Goal: Feedback & Contribution: Leave review/rating

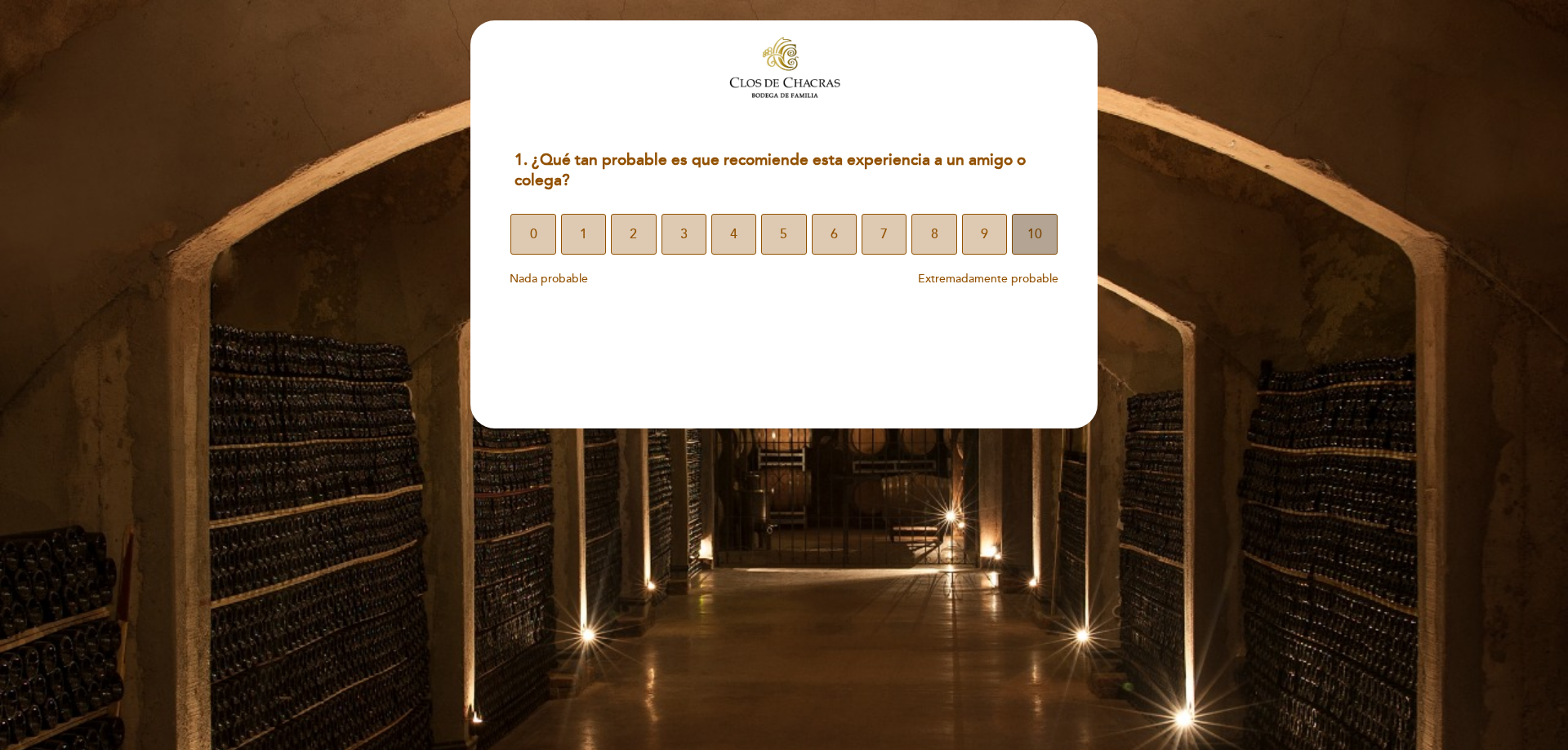
click at [1024, 237] on button "10" at bounding box center [1034, 234] width 45 height 41
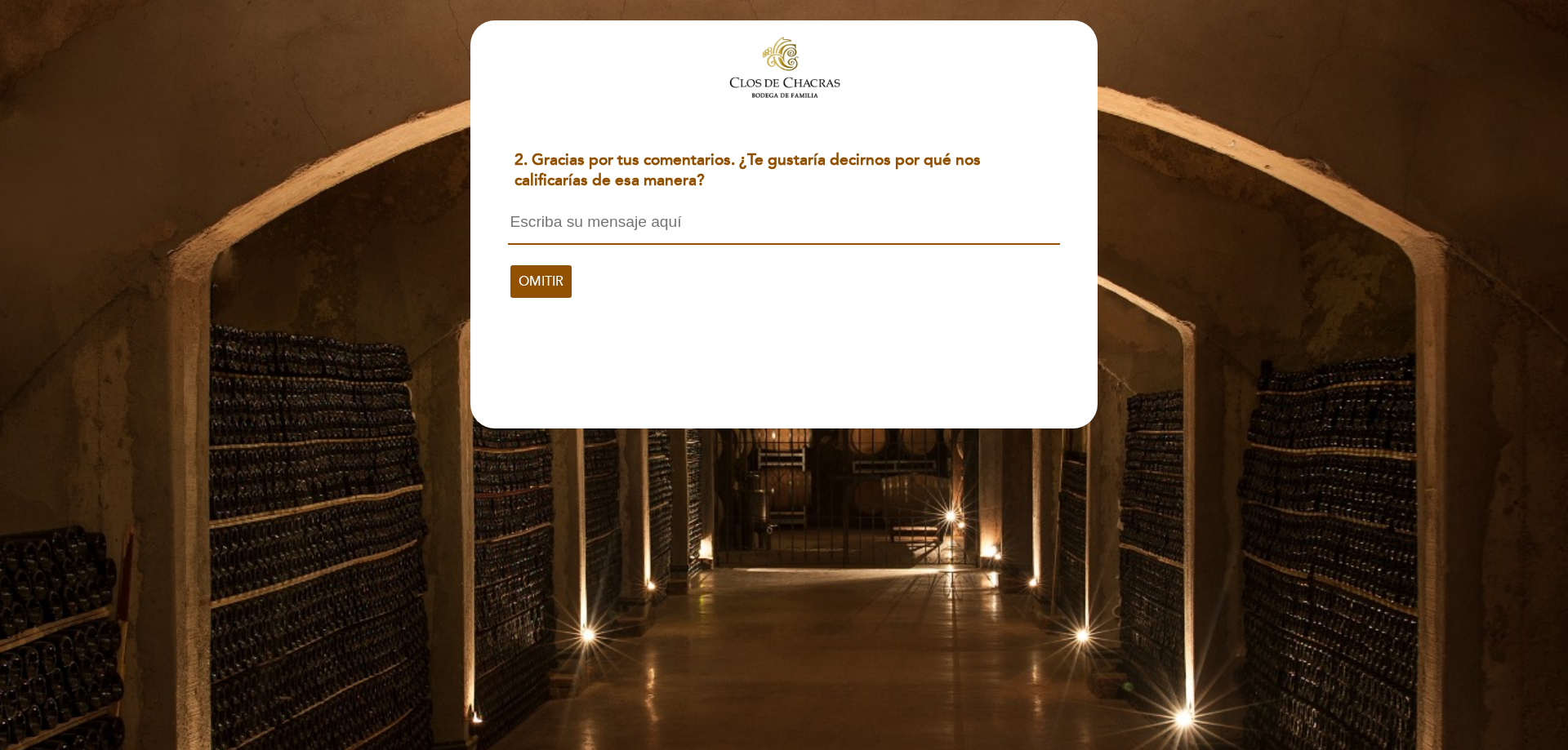
click at [703, 221] on textarea at bounding box center [784, 229] width 551 height 31
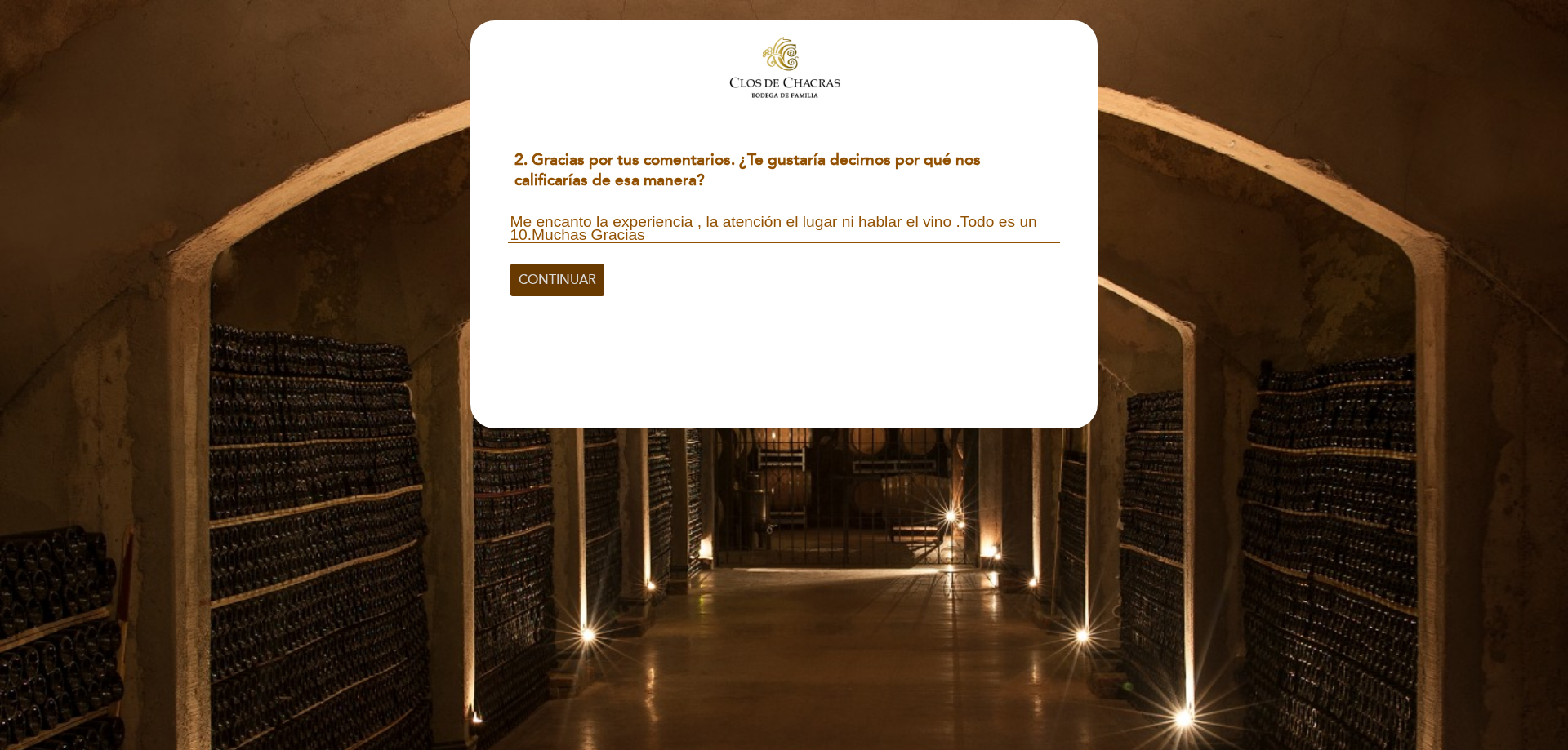
type textarea "Me encanto la experiencia , la atención el lugar ni hablar el vino .Todo es un …"
click at [586, 281] on span "CONTINUAR" at bounding box center [557, 280] width 77 height 45
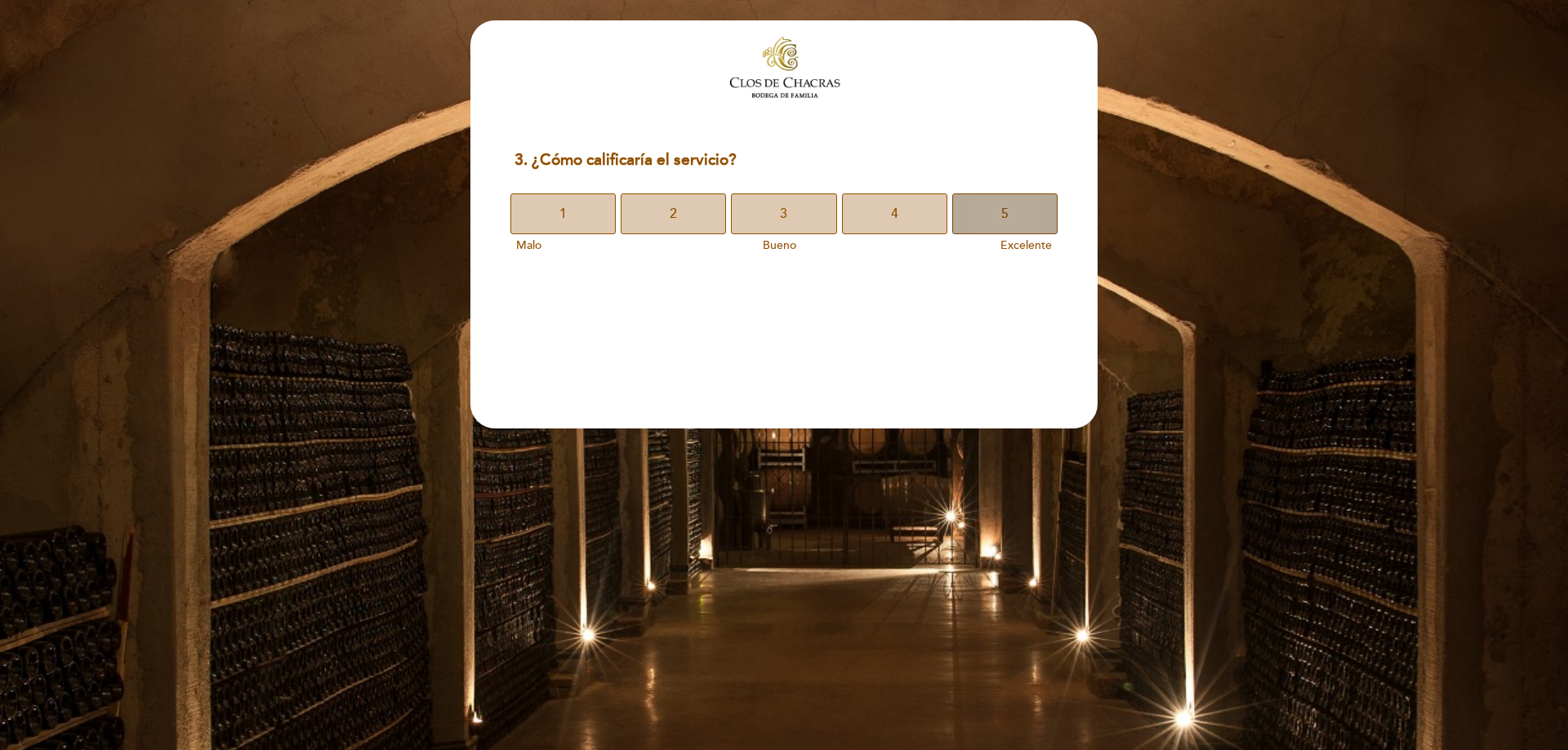
click at [1037, 221] on button "5" at bounding box center [1005, 214] width 106 height 41
click at [1001, 217] on span "5" at bounding box center [1005, 214] width 7 height 45
click at [818, 221] on button "3" at bounding box center [784, 214] width 106 height 41
click at [968, 215] on button "5" at bounding box center [1005, 214] width 106 height 41
click at [1026, 214] on span "10" at bounding box center [1032, 214] width 15 height 45
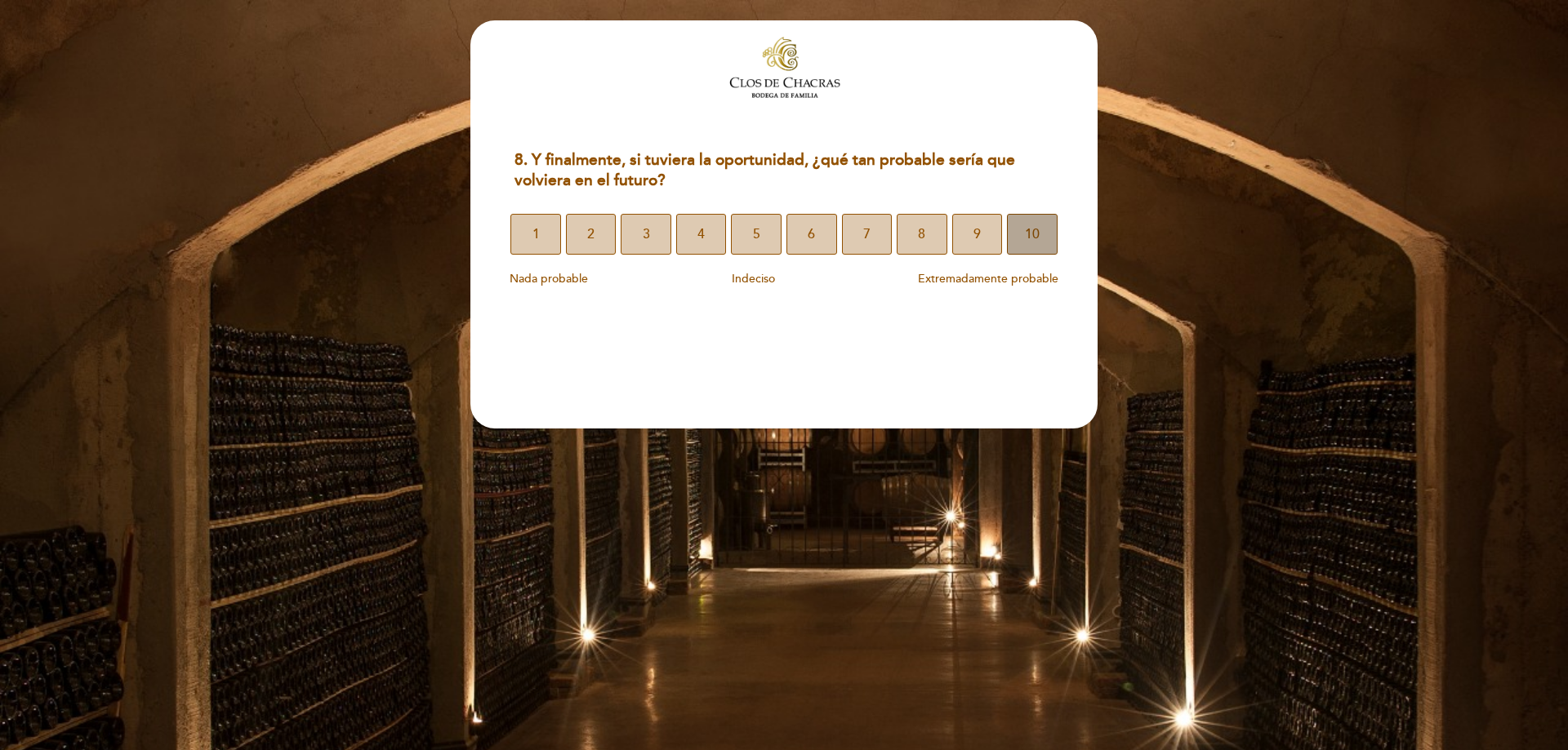
click at [1035, 228] on span "10" at bounding box center [1032, 235] width 15 height 45
select select "es"
